Goal: Transaction & Acquisition: Obtain resource

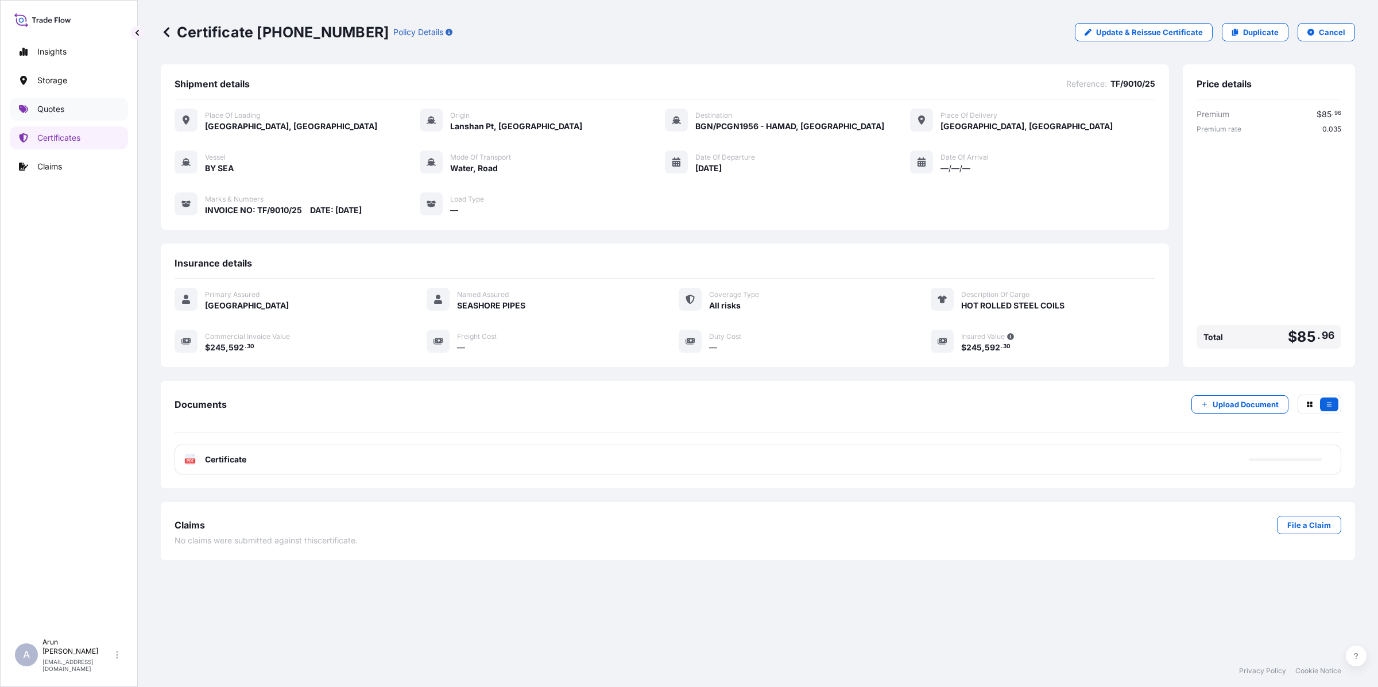
click at [52, 107] on p "Quotes" at bounding box center [50, 108] width 27 height 11
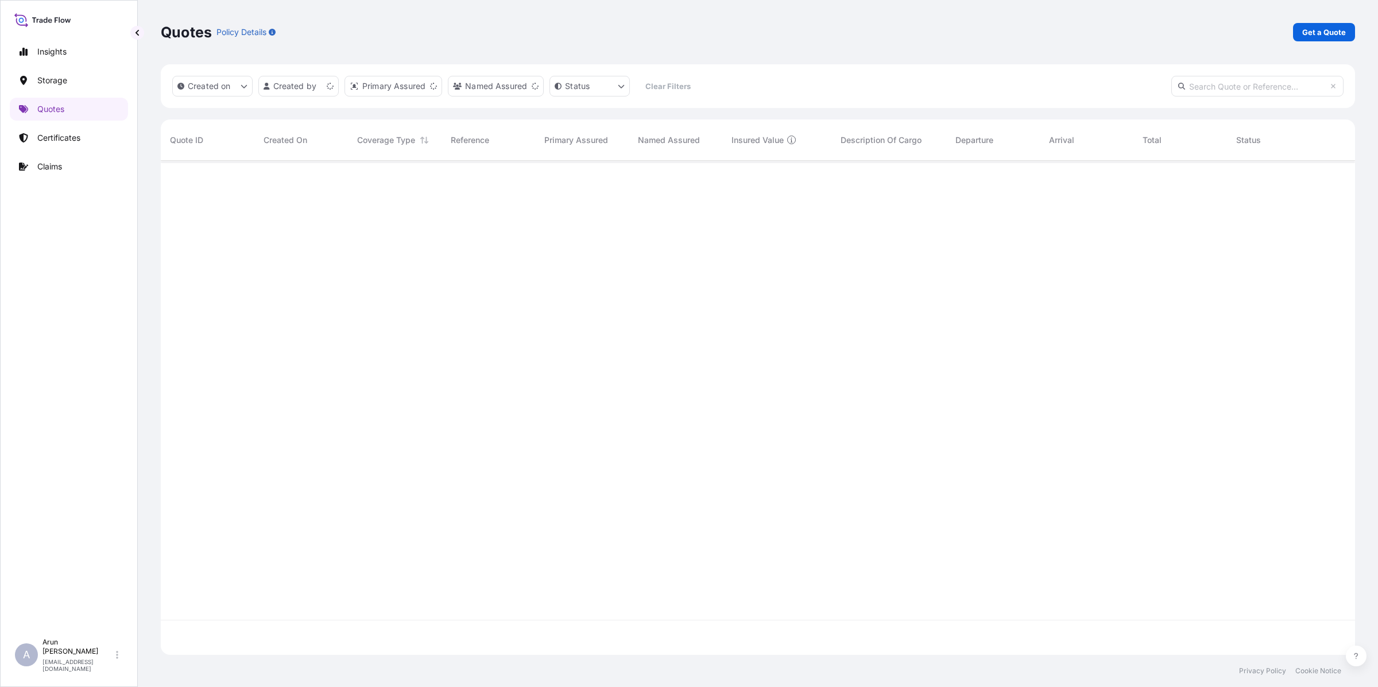
scroll to position [489, 1183]
click at [1323, 33] on p "Get a Quote" at bounding box center [1324, 31] width 44 height 11
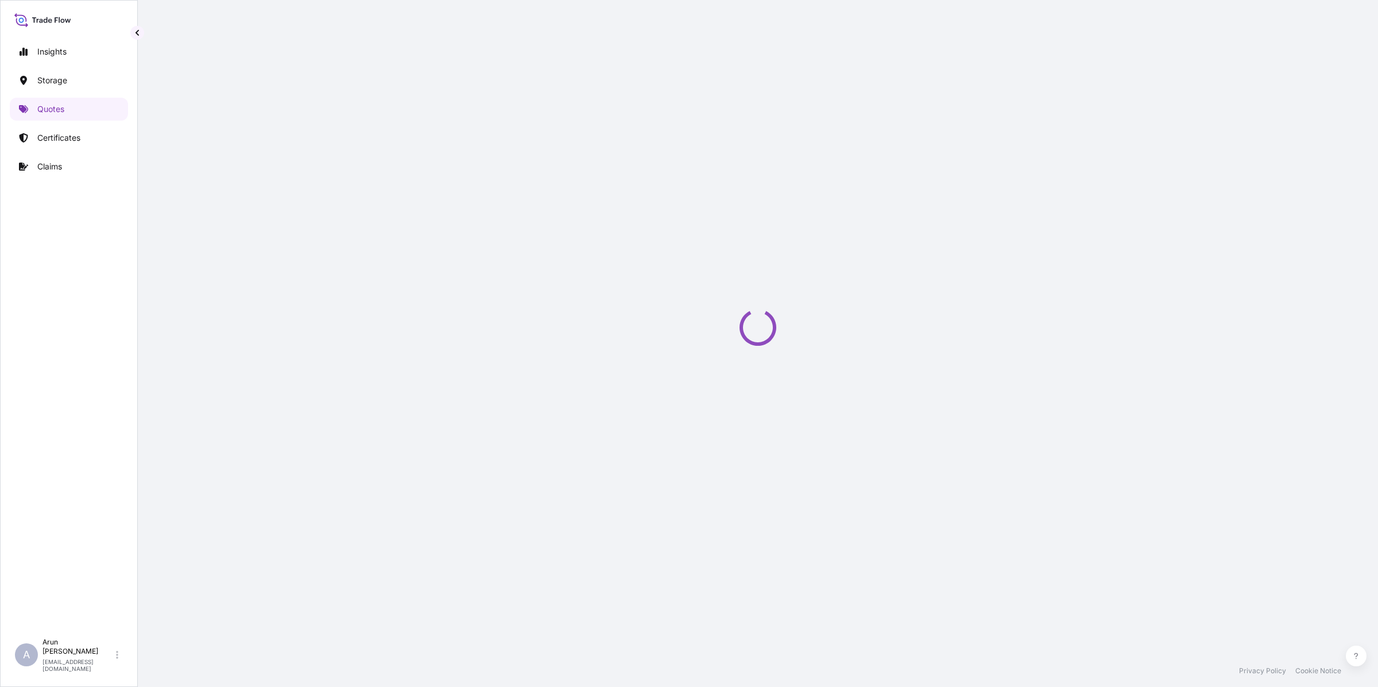
select select "Water"
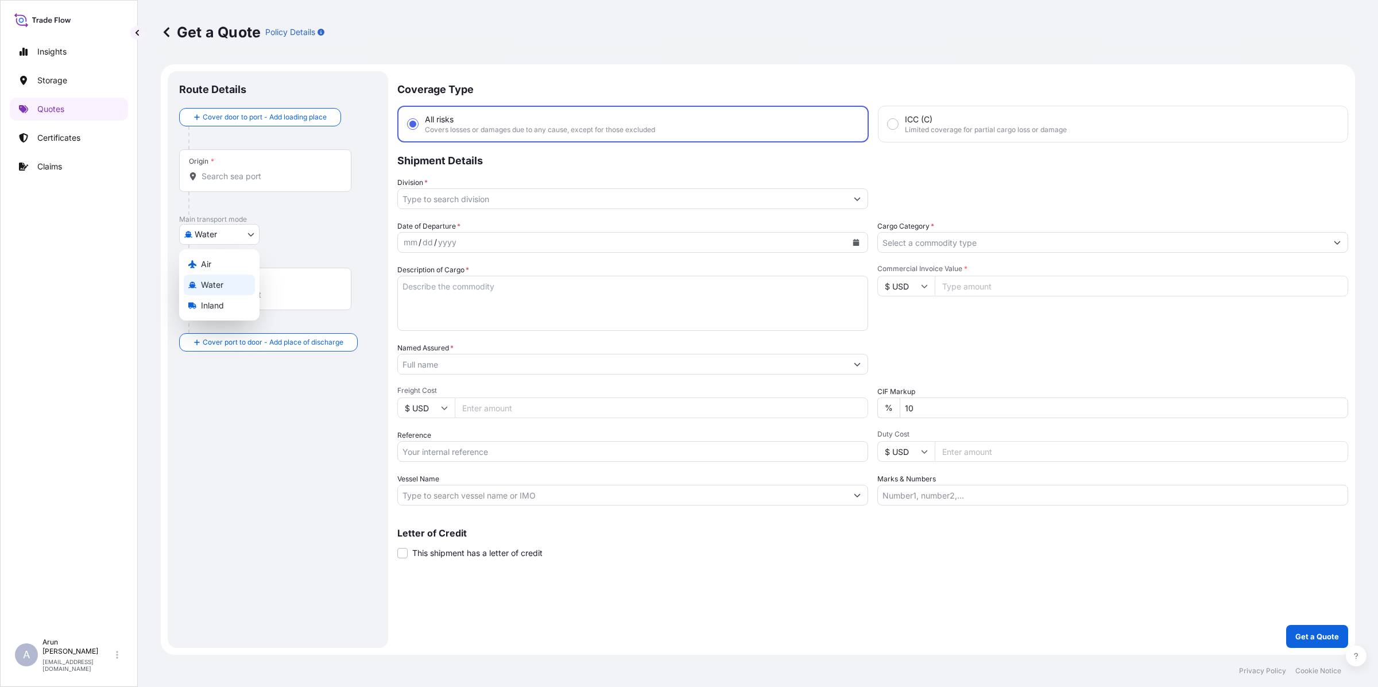
click at [237, 228] on body "Insights Storage Quotes Certificates Claims A [PERSON_NAME] [PERSON_NAME][EMAIL…" at bounding box center [689, 343] width 1378 height 687
click at [207, 303] on span "Inland" at bounding box center [212, 305] width 23 height 11
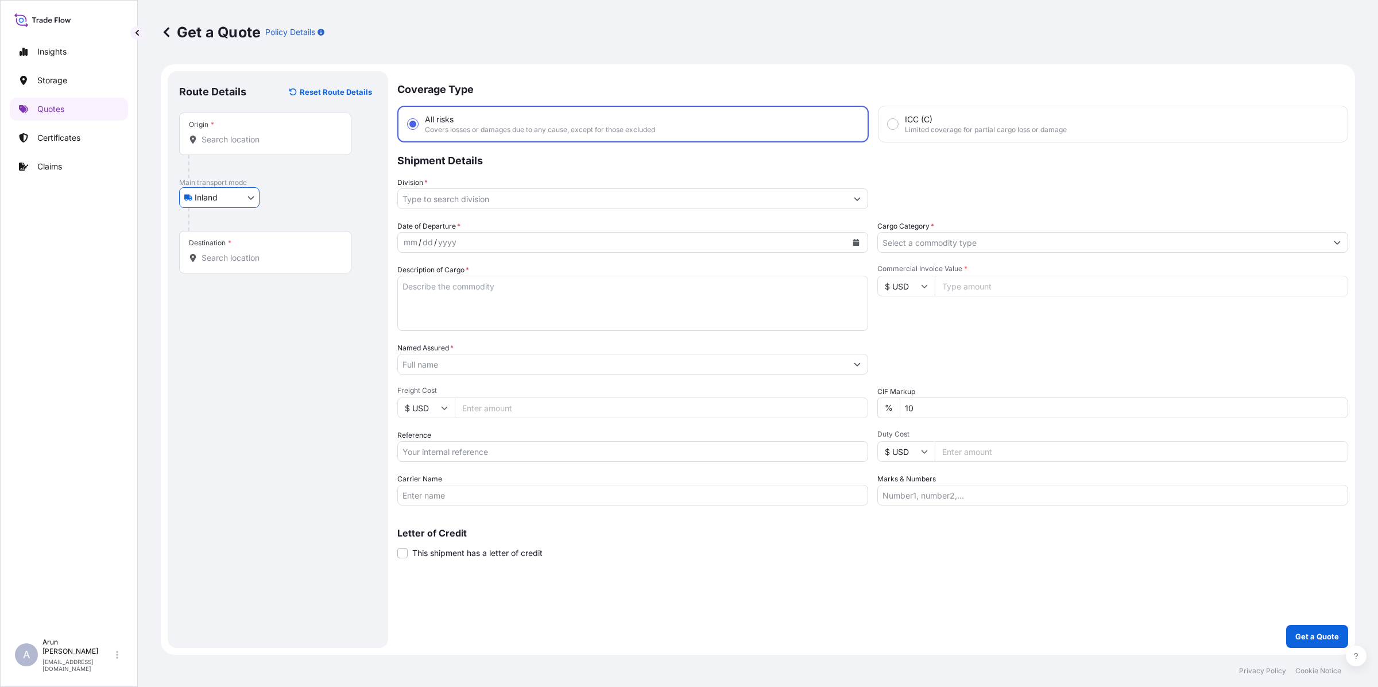
click at [253, 135] on input "Origin *" at bounding box center [269, 139] width 135 height 11
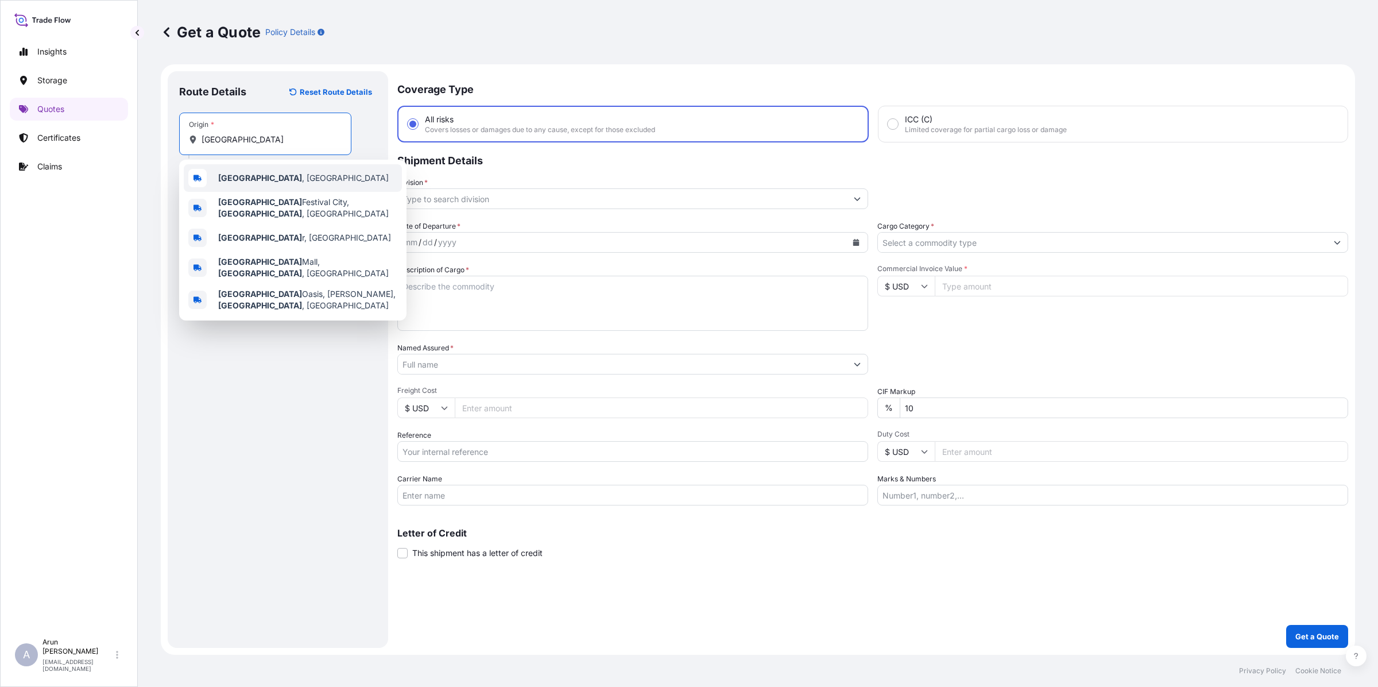
drag, startPoint x: 241, startPoint y: 140, endPoint x: 191, endPoint y: 138, distance: 50.5
click at [191, 138] on div "[GEOGRAPHIC_DATA]" at bounding box center [265, 139] width 153 height 11
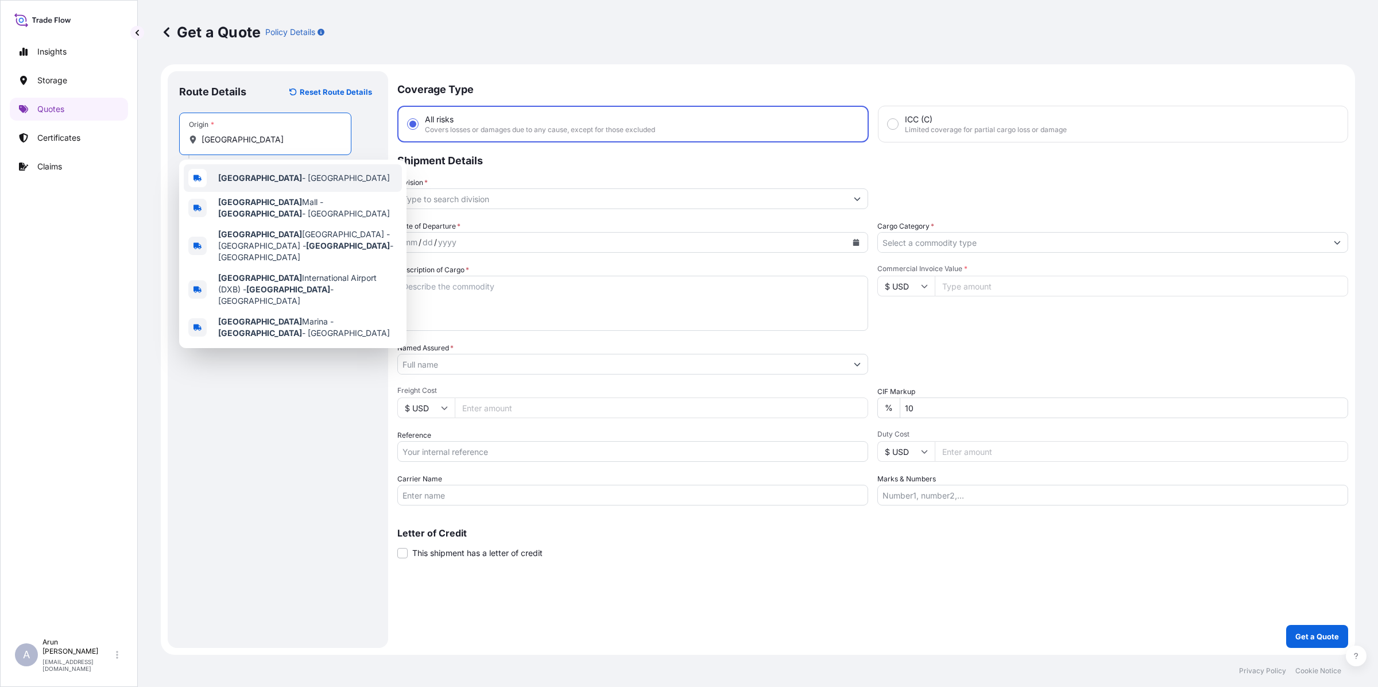
click at [255, 179] on span "[GEOGRAPHIC_DATA] - [GEOGRAPHIC_DATA]" at bounding box center [304, 177] width 172 height 11
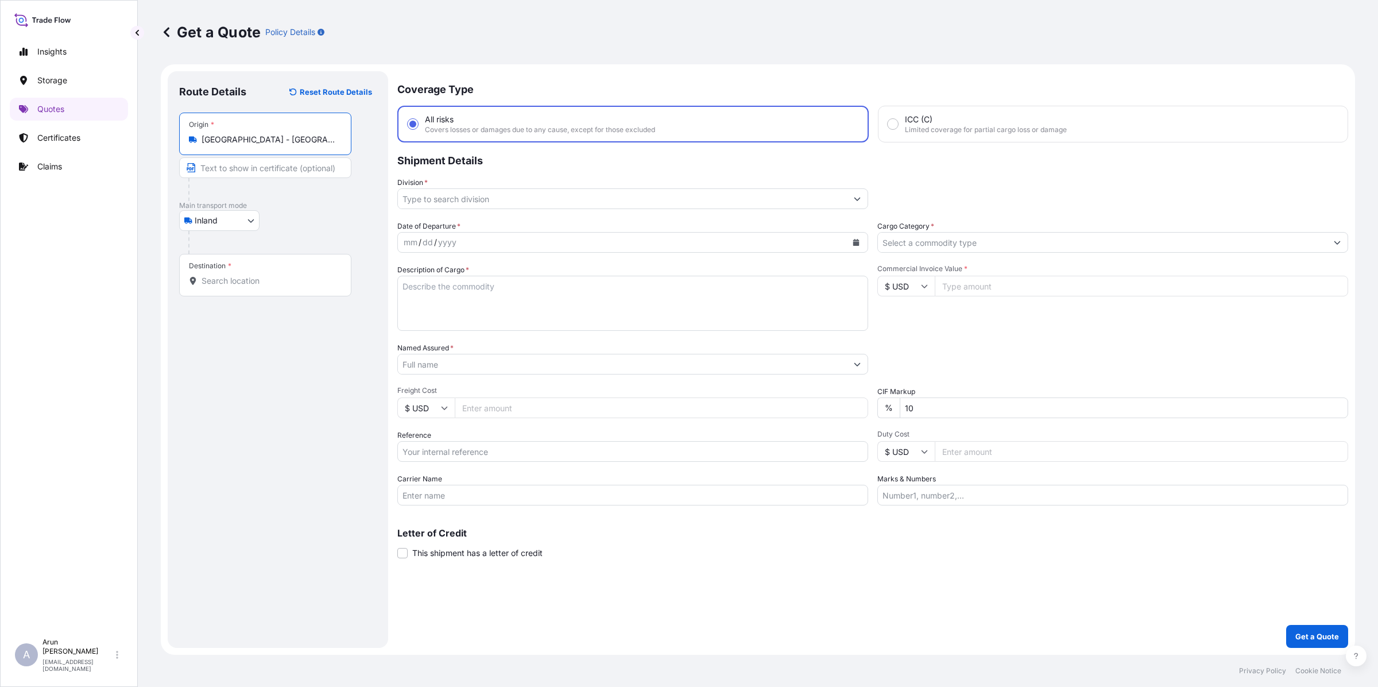
type input "[GEOGRAPHIC_DATA] - [GEOGRAPHIC_DATA]"
click at [245, 165] on input "Text to appear on certificate" at bounding box center [265, 167] width 172 height 21
type input "SAS INTERNATIONAL LTD([GEOGRAPHIC_DATA]), [GEOGRAPHIC_DATA]"
click at [253, 280] on input "Destination *" at bounding box center [269, 280] width 135 height 11
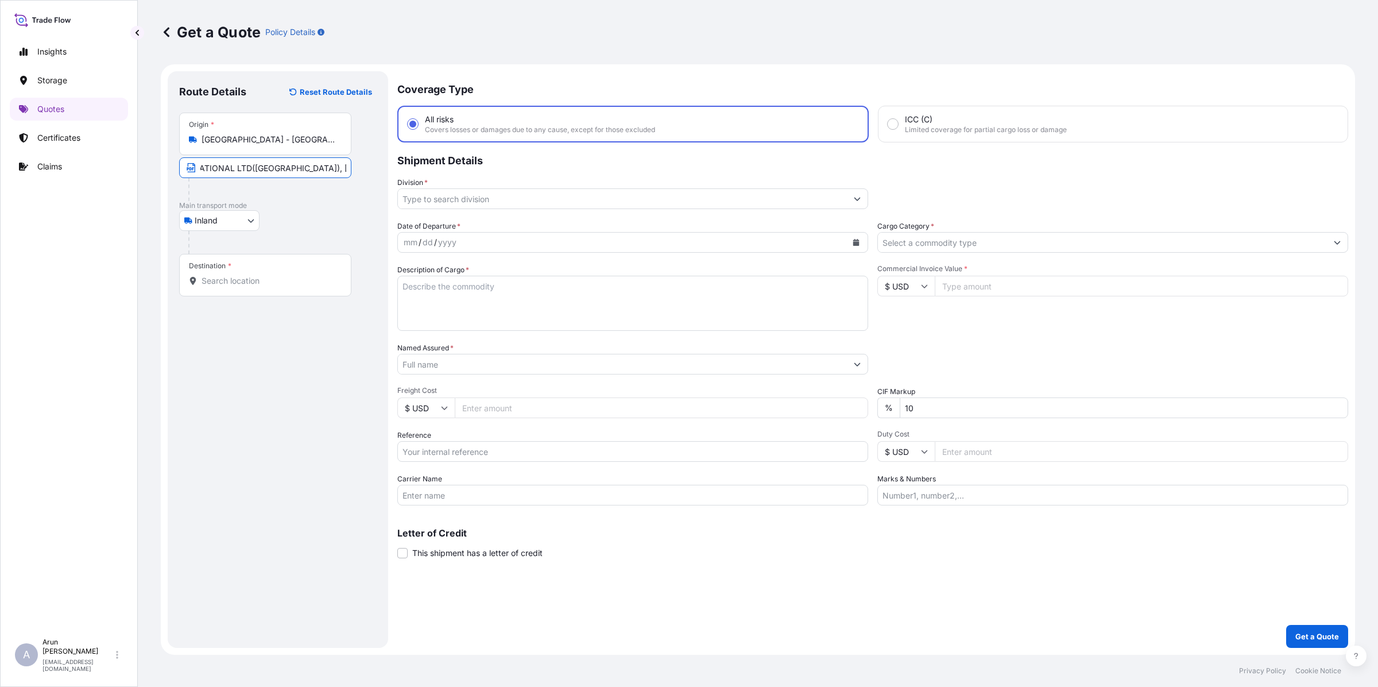
scroll to position [0, 0]
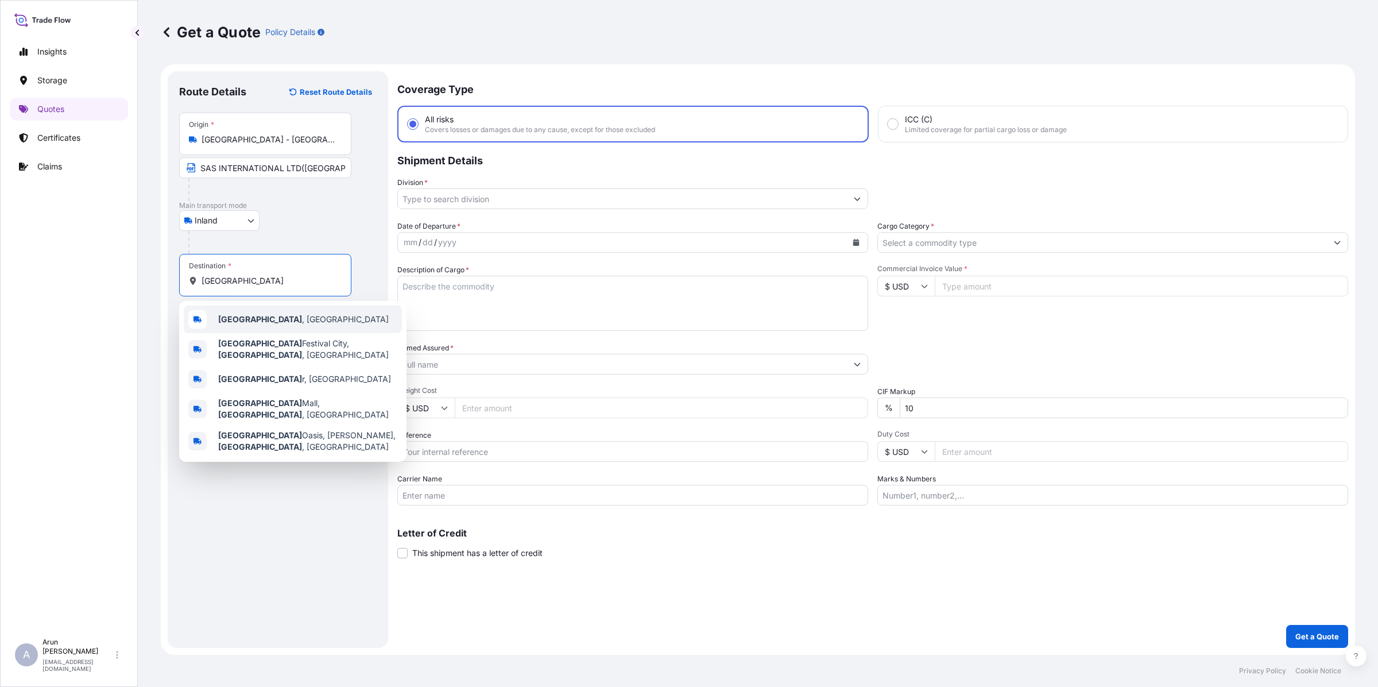
click at [227, 323] on b "[GEOGRAPHIC_DATA]" at bounding box center [260, 319] width 84 height 10
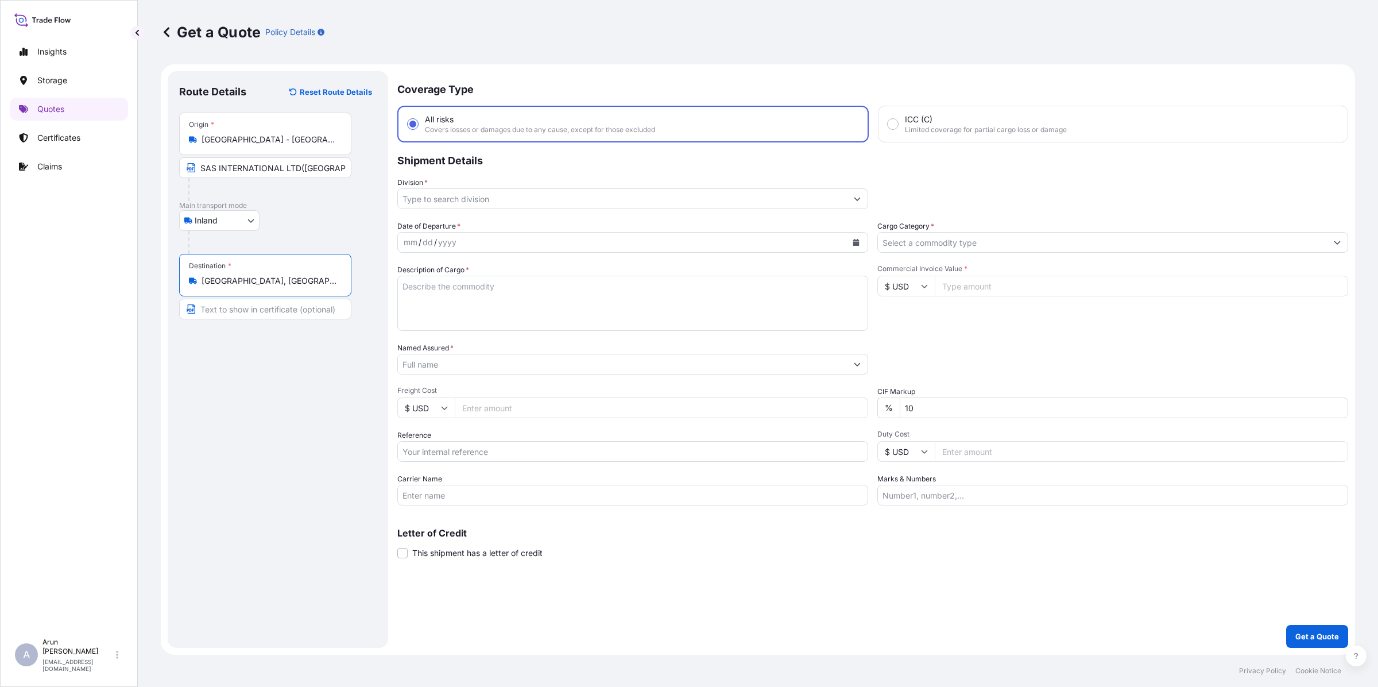
type input "[GEOGRAPHIC_DATA], [GEOGRAPHIC_DATA]"
click at [231, 308] on input "Text to appear on certificate" at bounding box center [265, 309] width 172 height 21
drag, startPoint x: 286, startPoint y: 305, endPoint x: 201, endPoint y: 302, distance: 85.0
click at [201, 302] on input "SAS INTERNATIONAL" at bounding box center [265, 309] width 172 height 21
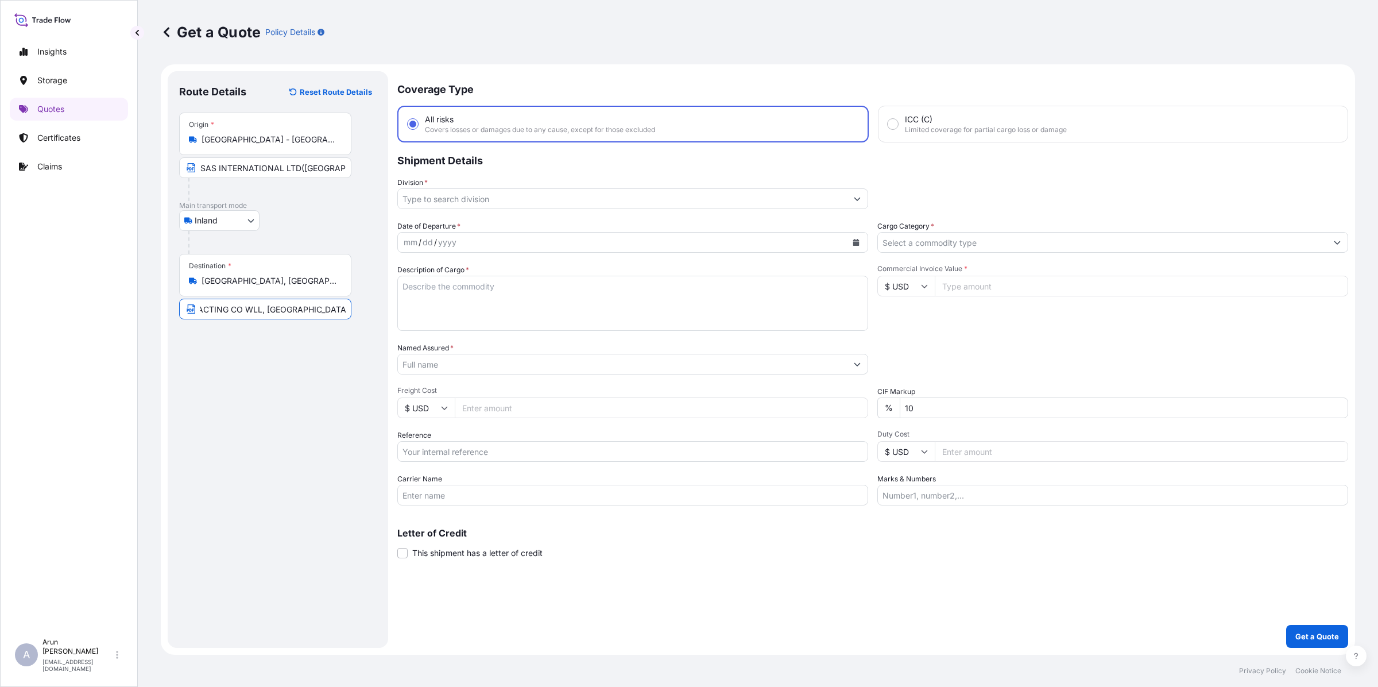
drag, startPoint x: 320, startPoint y: 311, endPoint x: 272, endPoint y: 304, distance: 49.2
click at [272, 304] on input "GULF CONTRACTING CO WLL, [GEOGRAPHIC_DATA], [GEOGRAPHIC_DATA]" at bounding box center [265, 309] width 172 height 21
type input "GULF CONTRACTING CO WLL, [GEOGRAPHIC_DATA], [GEOGRAPHIC_DATA]"
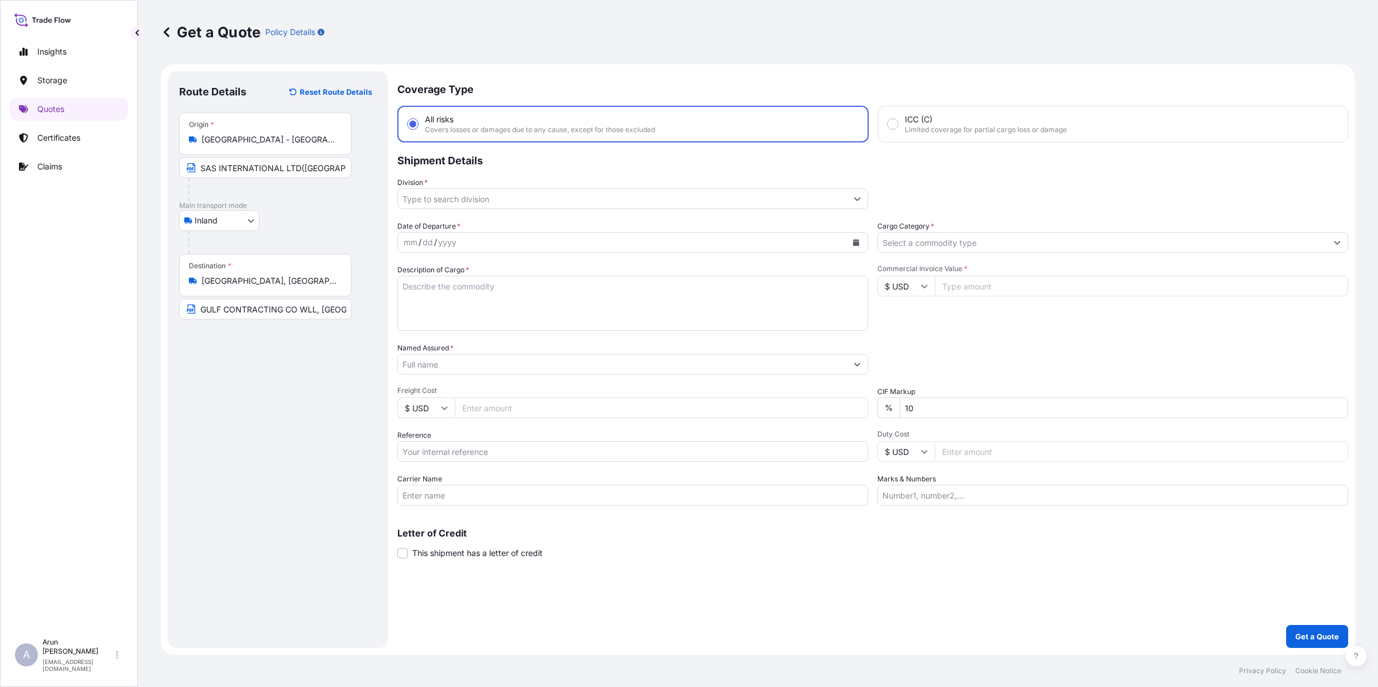
click at [267, 289] on div "Destination * [GEOGRAPHIC_DATA], [GEOGRAPHIC_DATA]" at bounding box center [265, 275] width 172 height 42
click at [267, 286] on input "[GEOGRAPHIC_DATA], [GEOGRAPHIC_DATA]" at bounding box center [269, 280] width 135 height 11
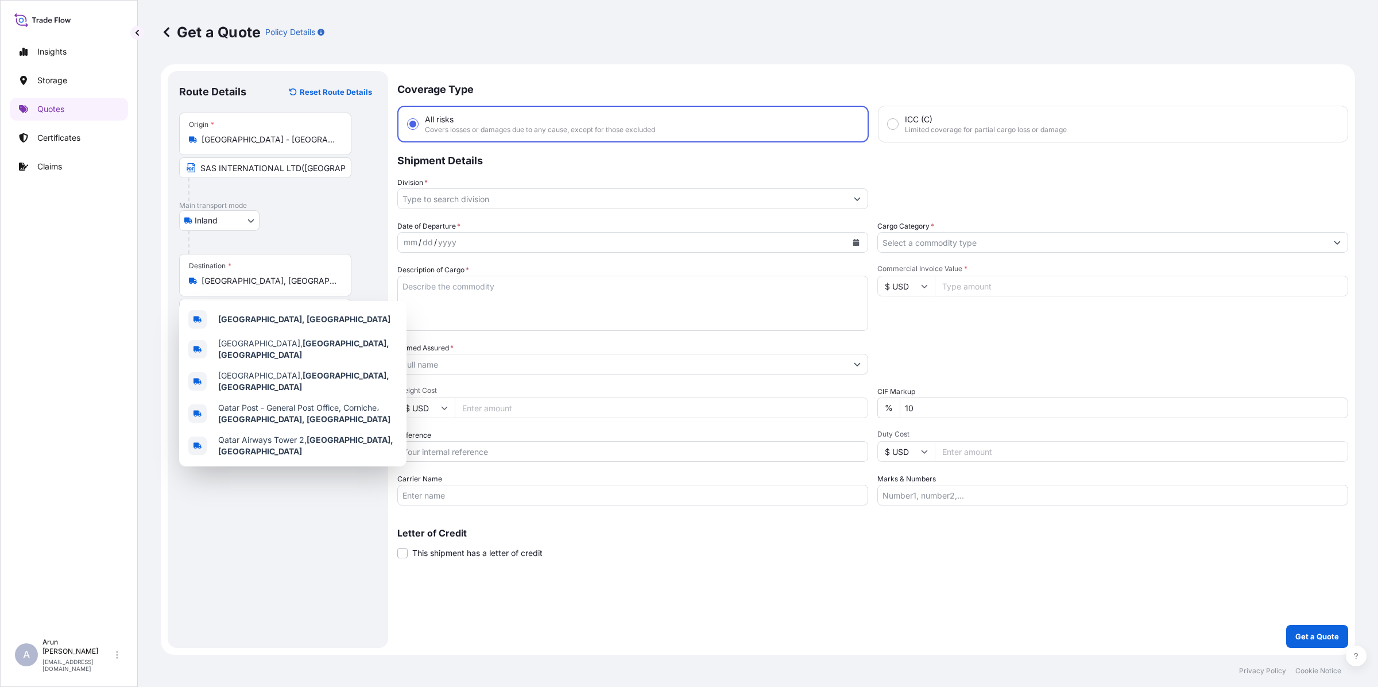
click at [280, 207] on p "Main transport mode" at bounding box center [277, 205] width 197 height 9
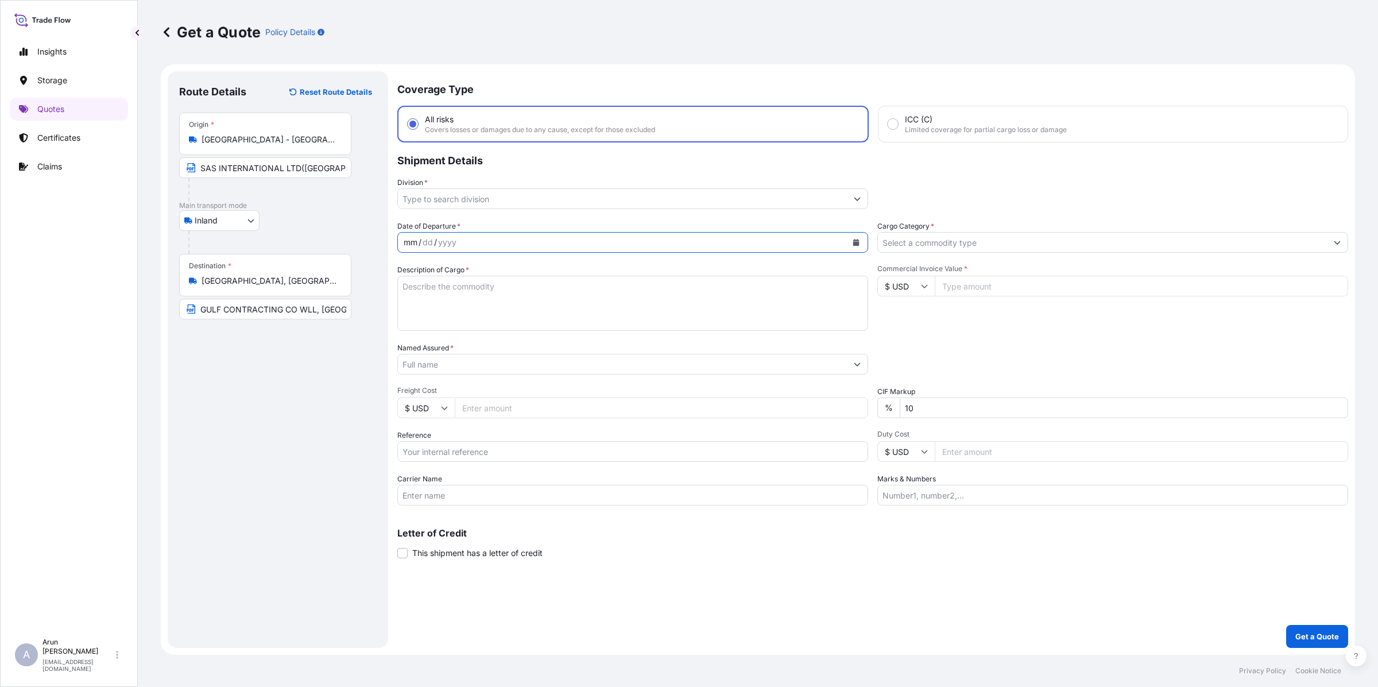
click at [476, 249] on div "mm / dd / yyyy" at bounding box center [622, 242] width 449 height 21
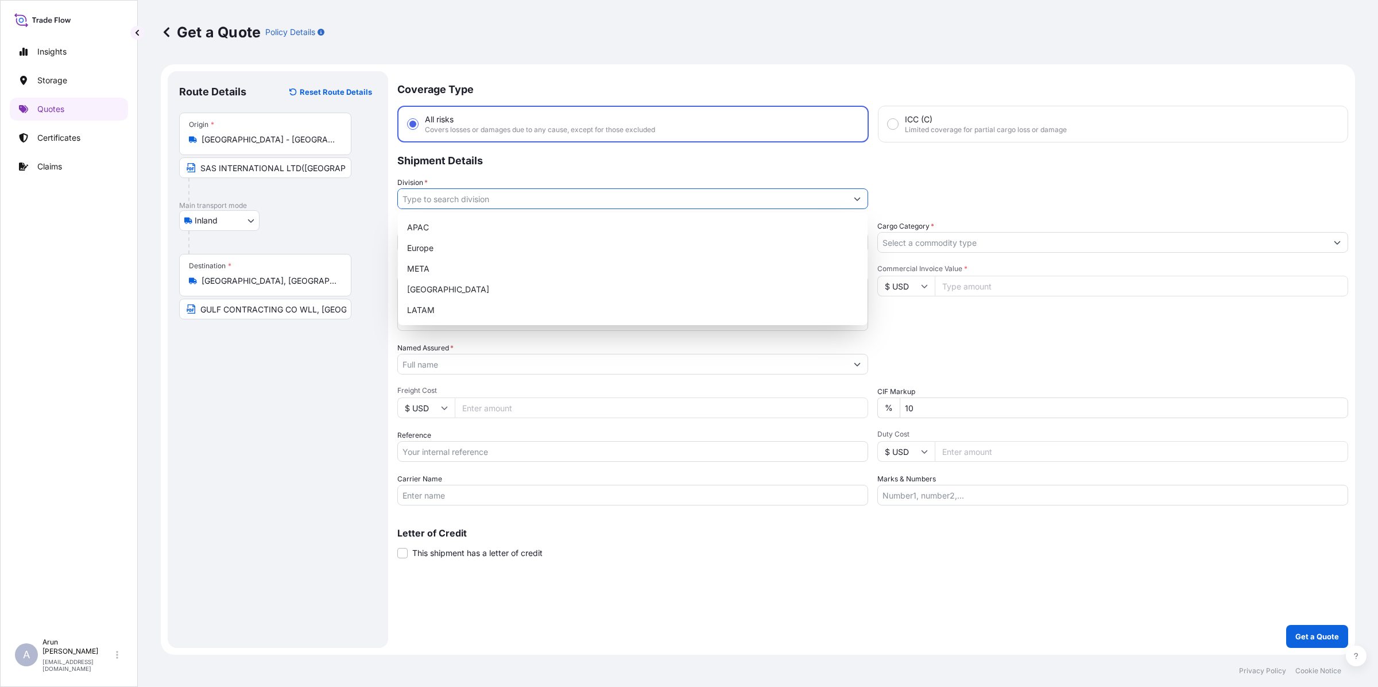
click at [466, 198] on input "Division *" at bounding box center [622, 198] width 449 height 21
click at [409, 270] on div "META" at bounding box center [632, 268] width 460 height 21
type input "META"
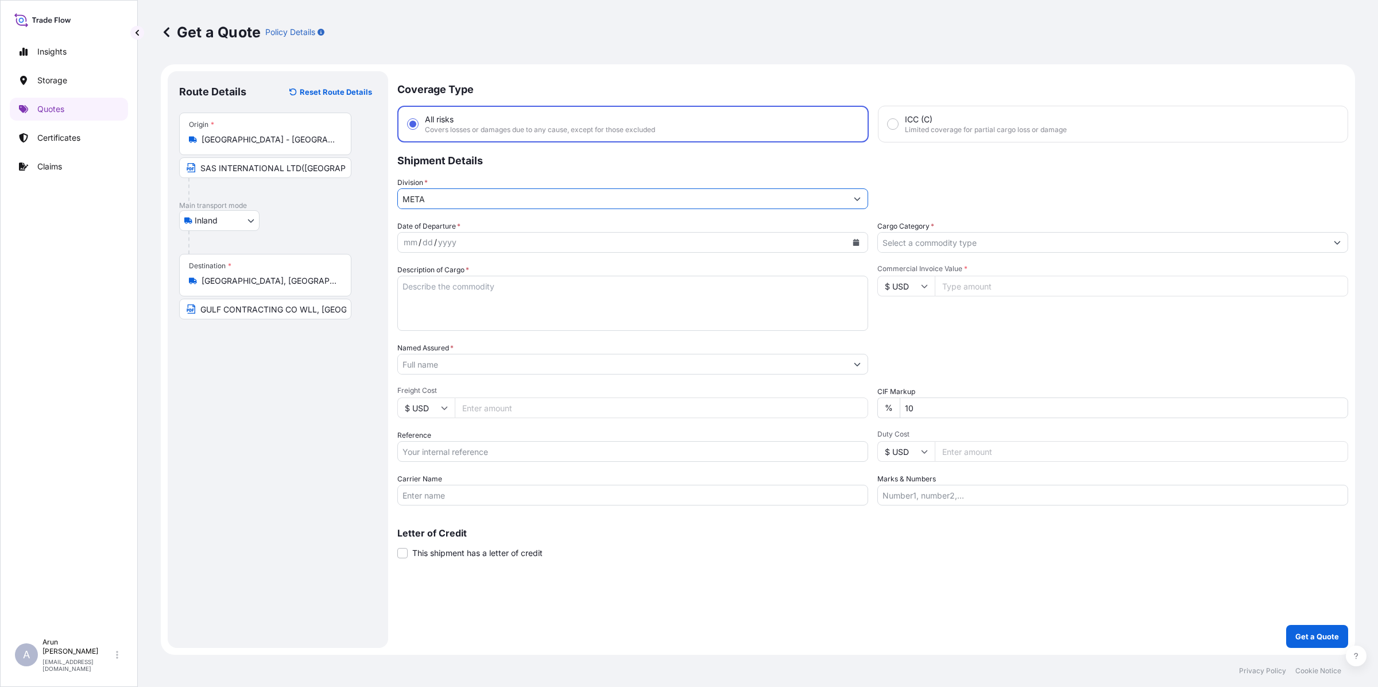
click at [630, 248] on div "mm / dd / yyyy" at bounding box center [622, 242] width 449 height 21
click at [853, 248] on button "Calendar" at bounding box center [856, 242] width 18 height 18
click at [438, 386] on div "18" at bounding box center [439, 381] width 21 height 21
drag, startPoint x: 274, startPoint y: 310, endPoint x: 319, endPoint y: 321, distance: 46.2
click at [314, 317] on input "GULF CONTRACTING CO WLL, [GEOGRAPHIC_DATA], [GEOGRAPHIC_DATA]" at bounding box center [265, 309] width 172 height 21
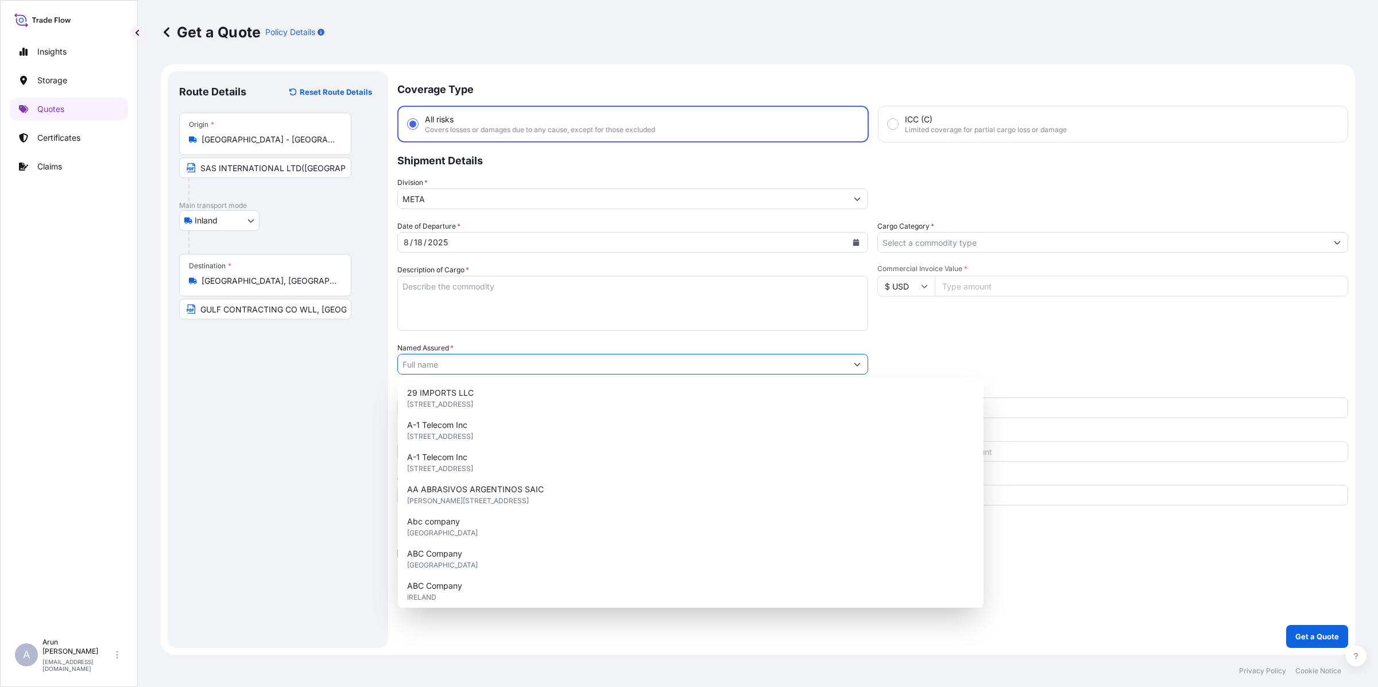
click at [450, 355] on input "Named Assured *" at bounding box center [622, 364] width 449 height 21
paste input "GULF CONTRACTING CO WLL"
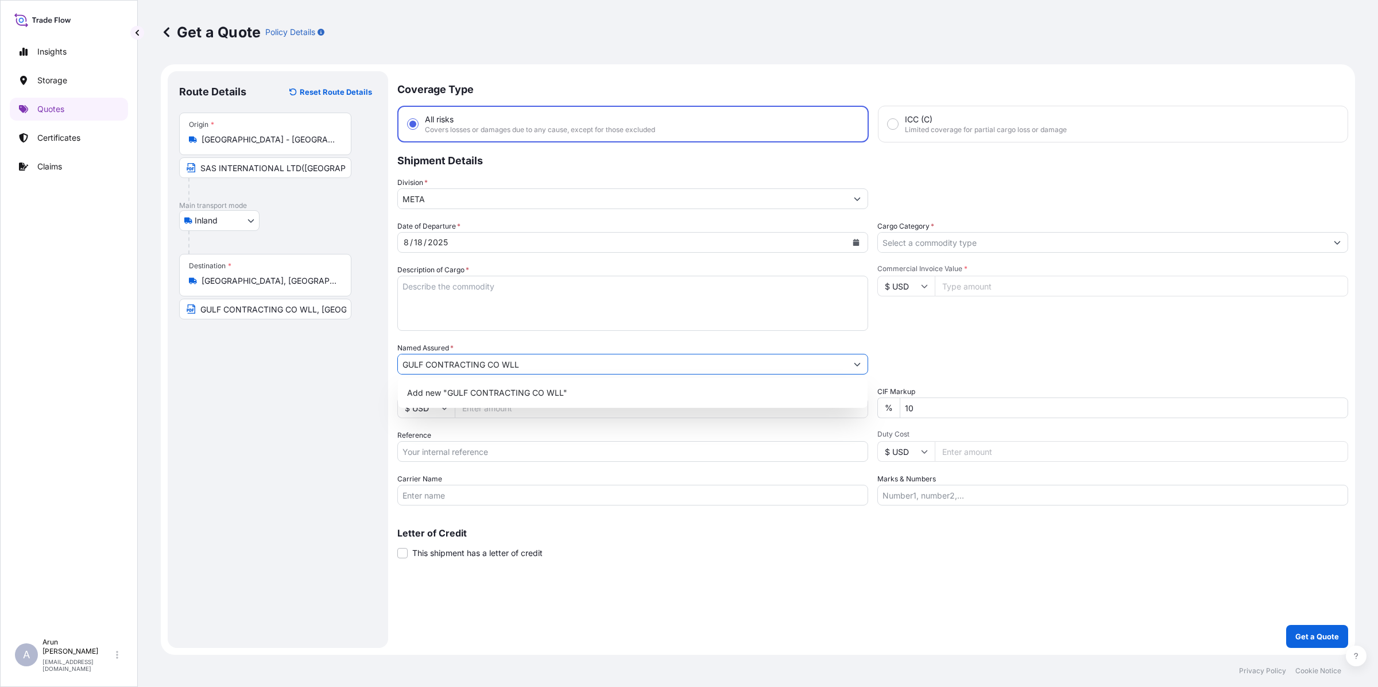
click at [506, 362] on input "GULF CONTRACTING CO WLL" at bounding box center [622, 364] width 449 height 21
type input "GULF CONTRACTING CO. W.L.L."
click at [477, 291] on textarea "Description of Cargo *" at bounding box center [632, 303] width 471 height 55
click at [500, 366] on input "GULF CONTRACTING CO. W.L.L." at bounding box center [622, 364] width 449 height 21
click at [491, 393] on span "Add new "GULF CONTRACTING CO. W.L.L."" at bounding box center [491, 392] width 168 height 11
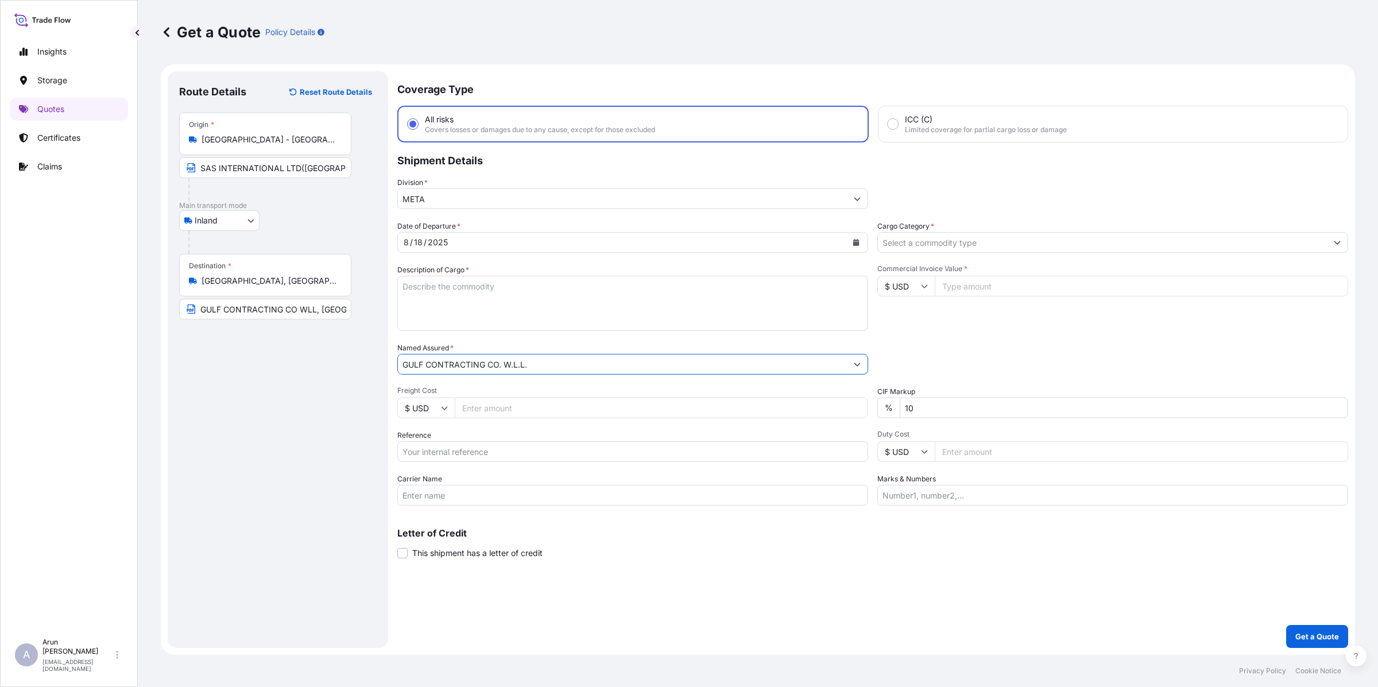
click at [427, 293] on textarea "Description of Cargo *" at bounding box center [632, 303] width 471 height 55
type textarea "CEILING & BUILDING BOARDS, OF ASPHALT OR SIMILAR MATERIALS"
click at [461, 405] on input "Freight Cost" at bounding box center [661, 407] width 413 height 21
type input "600"
click at [460, 466] on div "Date of Departure * [DATE] Cargo Category * Description of Cargo * CEILING & BU…" at bounding box center [872, 362] width 951 height 285
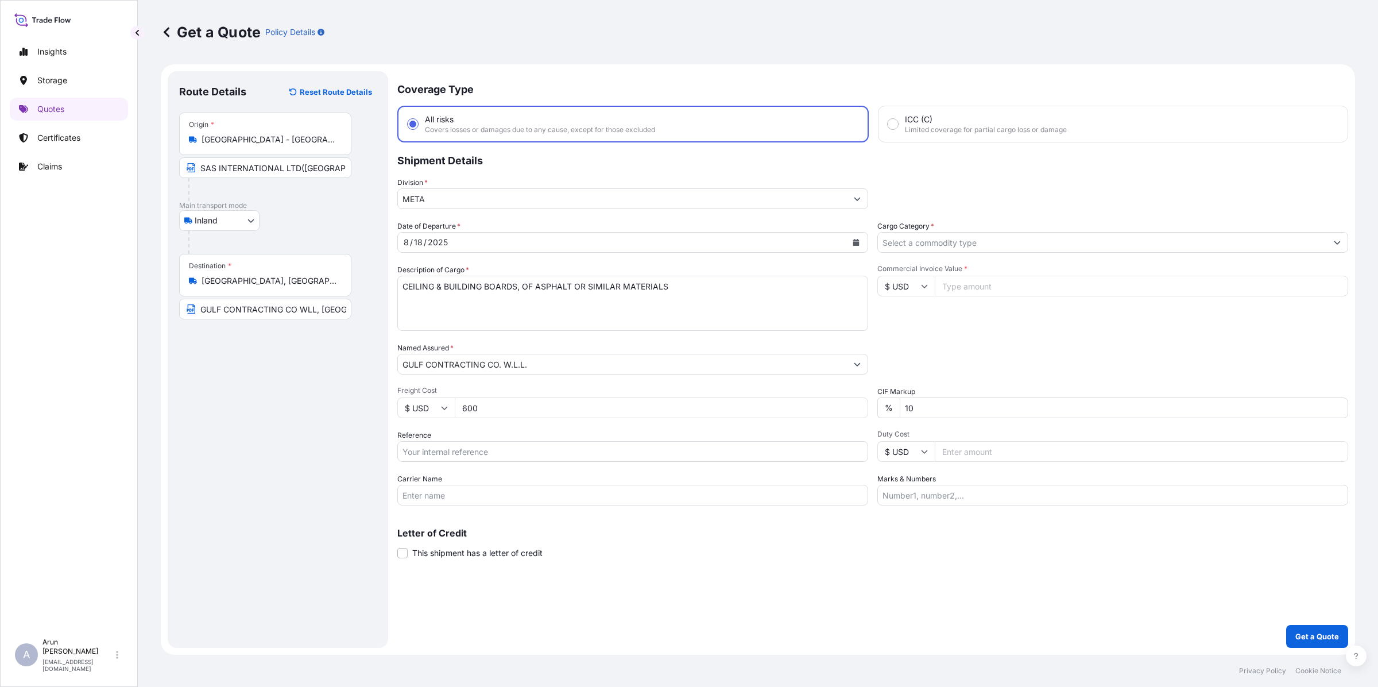
click at [422, 446] on input "Reference" at bounding box center [632, 451] width 471 height 21
type input "QA1011045044"
click at [426, 492] on input "Carrier Name" at bounding box center [632, 495] width 471 height 21
type input "BY TRUCK"
click at [948, 242] on input "Cargo Category *" at bounding box center [1102, 242] width 449 height 21
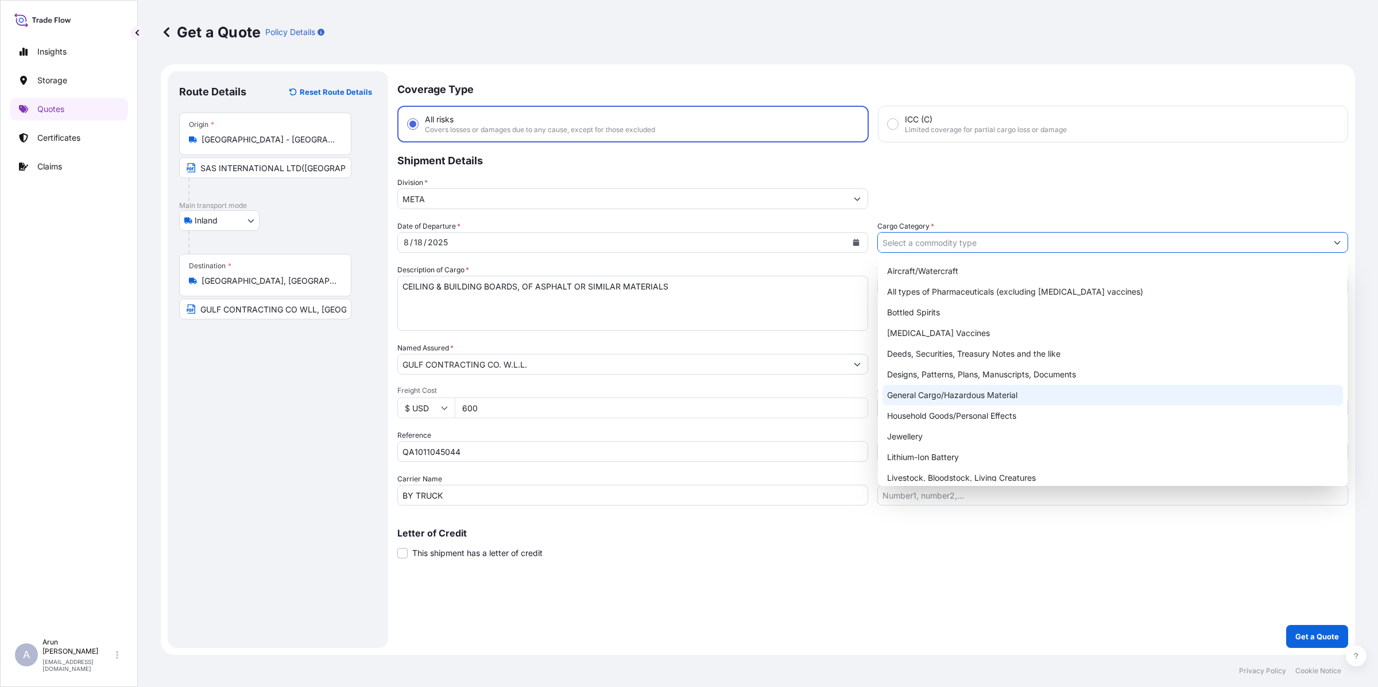
click at [906, 392] on div "General Cargo/Hazardous Material" at bounding box center [1112, 395] width 460 height 21
type input "General Cargo/Hazardous Material"
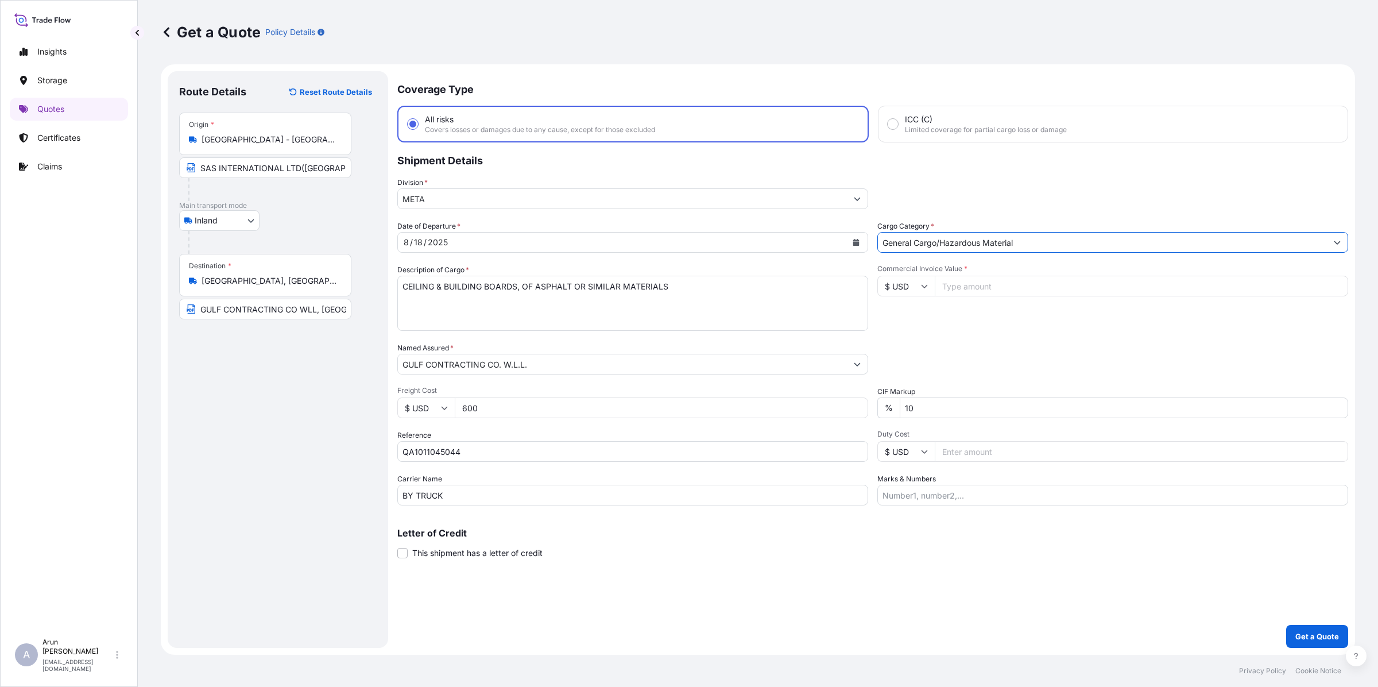
click at [963, 281] on input "Commercial Invoice Value *" at bounding box center [1141, 286] width 413 height 21
type input "8988.84"
click at [985, 500] on input "Marks & Numbers" at bounding box center [1112, 495] width 471 height 21
drag, startPoint x: 933, startPoint y: 491, endPoint x: 965, endPoint y: 493, distance: 31.6
click at [965, 493] on input "INVOICE NO: 2500131 DATE: [DATE]" at bounding box center [1112, 495] width 471 height 21
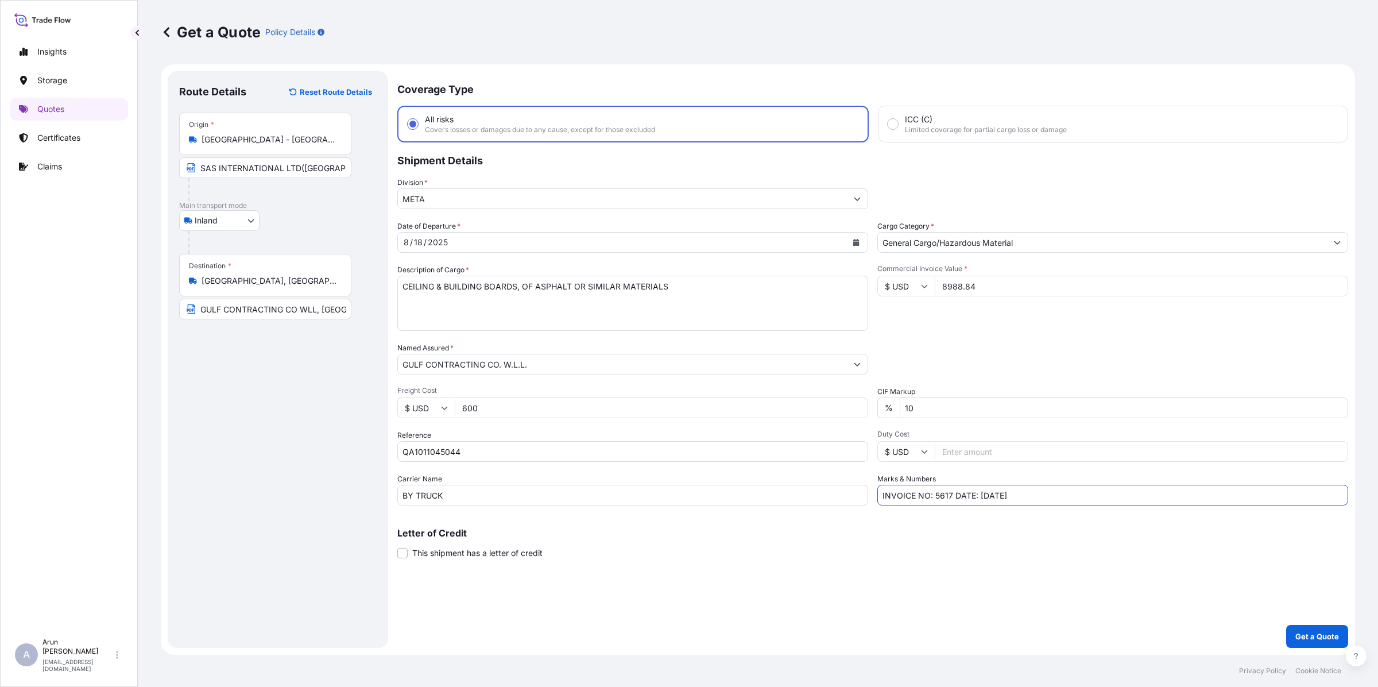
click at [985, 491] on input "INVOICE NO: 5617 DATE: [DATE]" at bounding box center [1112, 495] width 471 height 21
type input "INVOICE NO: 5617 DATE: [DATE]"
click at [1302, 635] on p "Get a Quote" at bounding box center [1317, 635] width 44 height 11
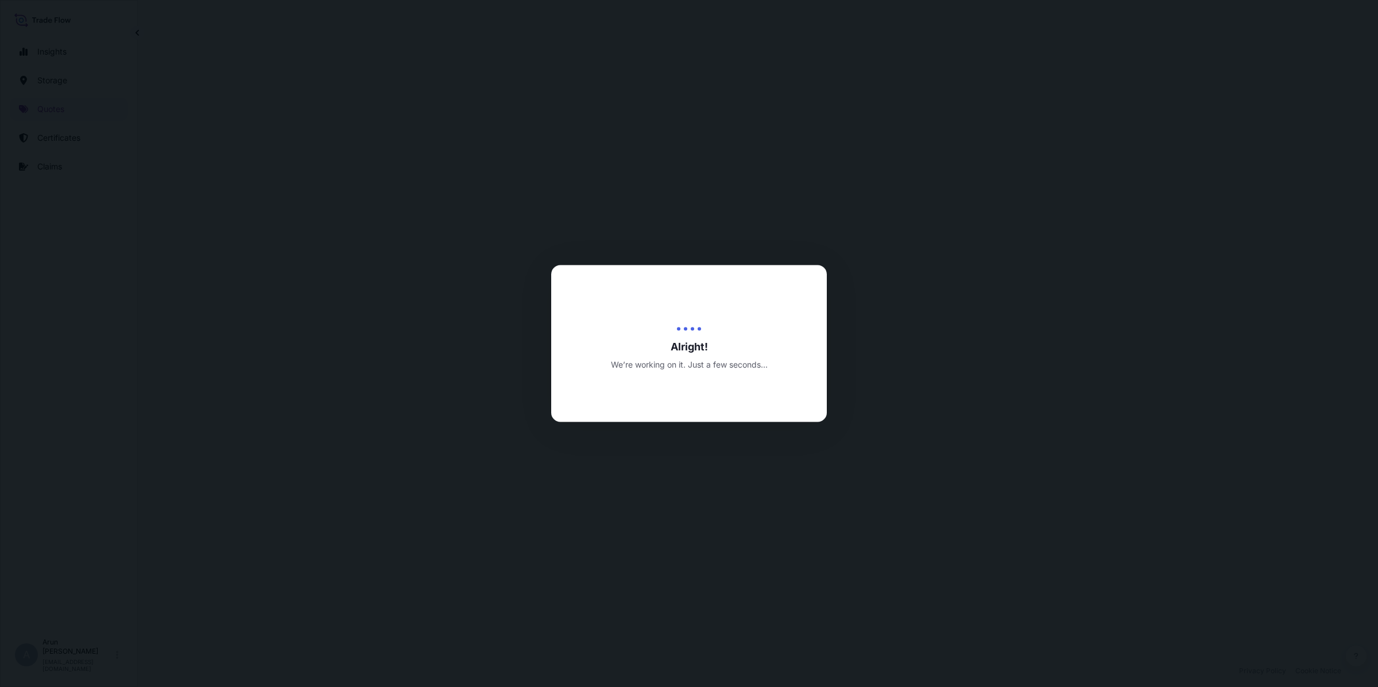
scroll to position [550, 0]
select select "Inland"
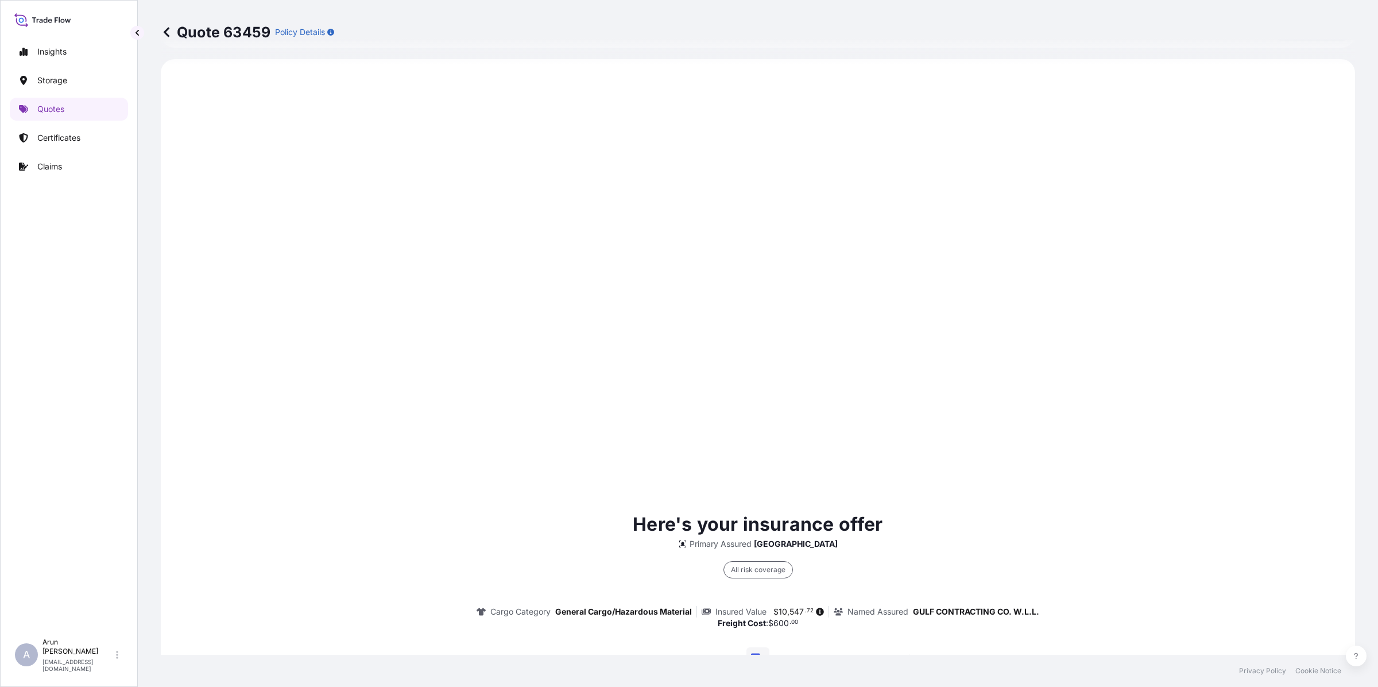
scroll to position [1487, 0]
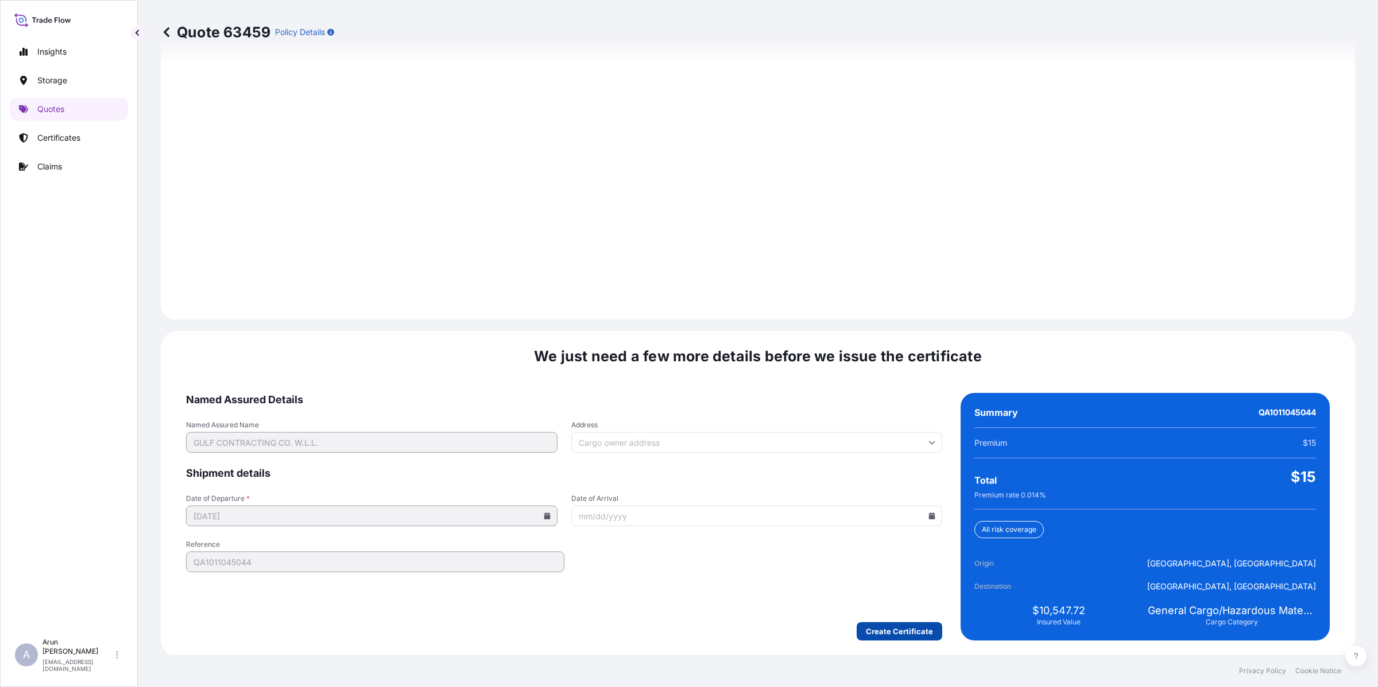
click at [890, 617] on form "Named Assured Details Named Assured Name GULF CONTRACTING CO. W.L.L. Address Sh…" at bounding box center [564, 516] width 756 height 247
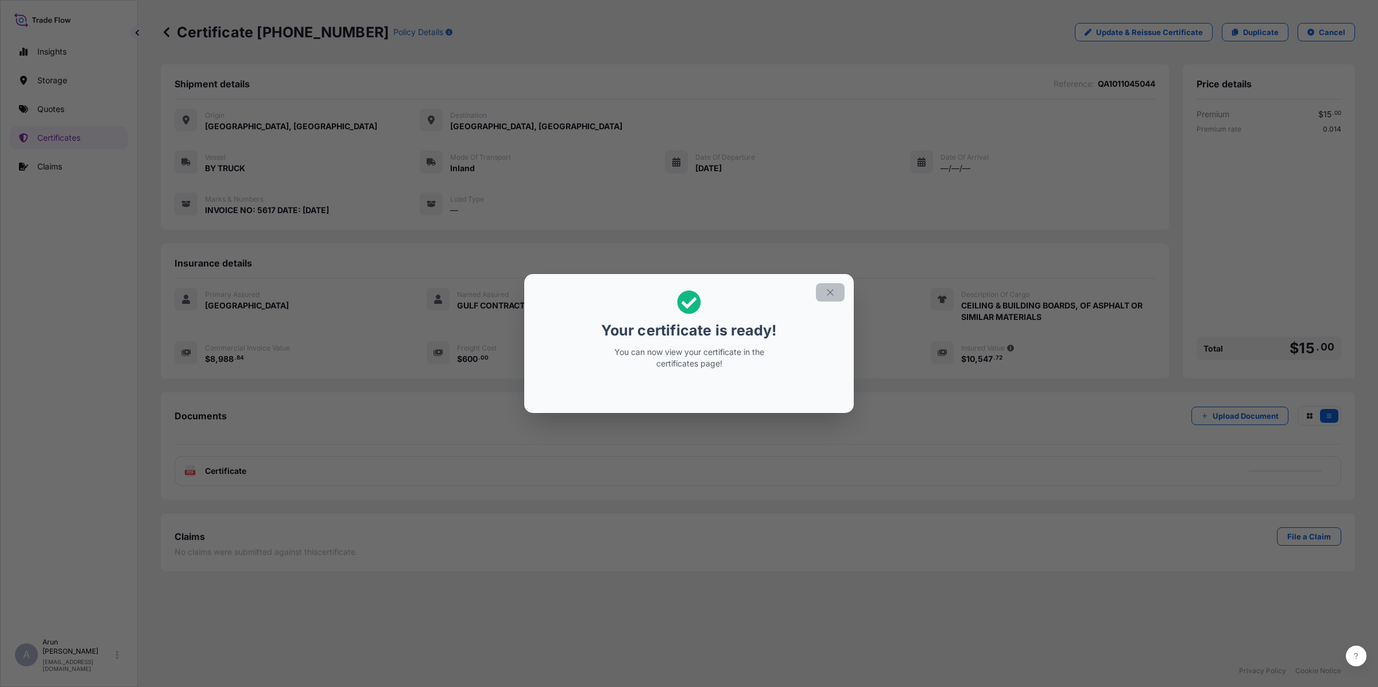
click at [830, 300] on button "button" at bounding box center [830, 292] width 29 height 18
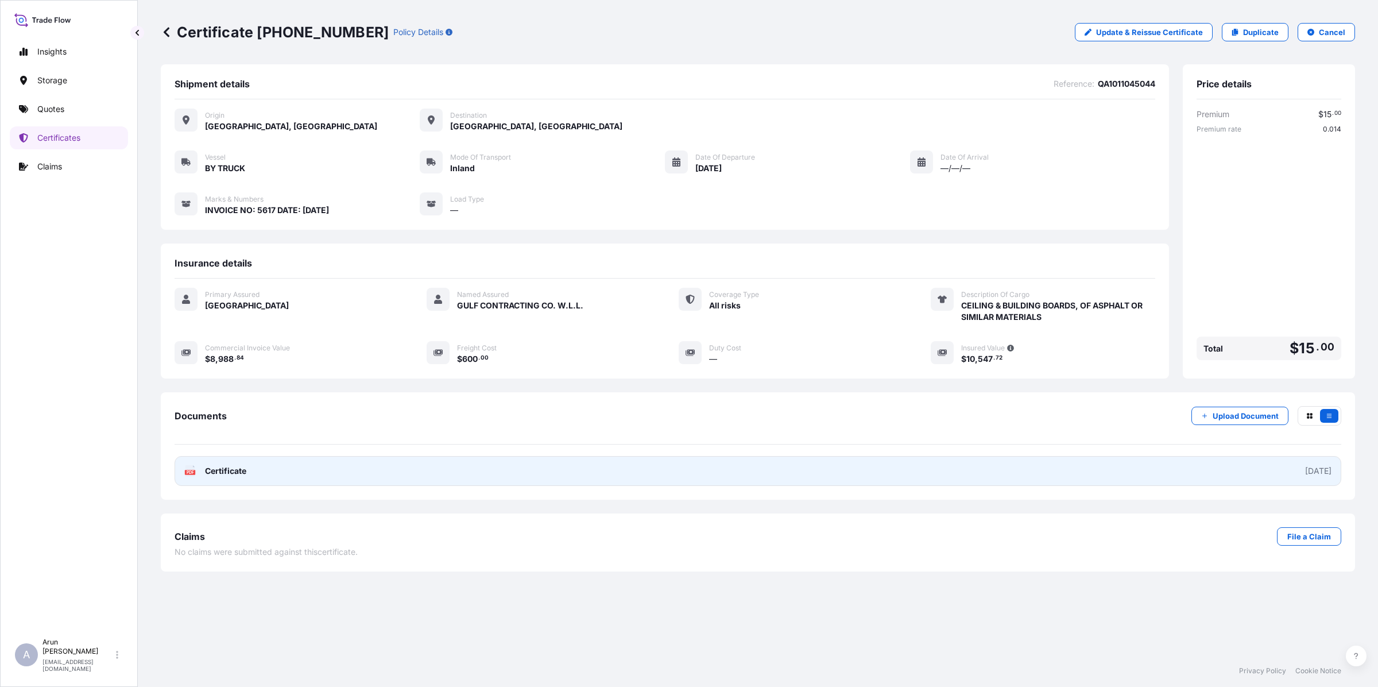
click at [212, 470] on span "Certificate" at bounding box center [225, 470] width 41 height 11
